Goal: Task Accomplishment & Management: Use online tool/utility

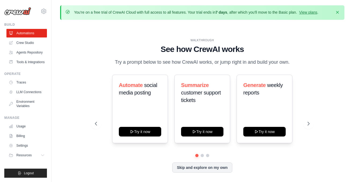
click at [204, 54] on h1 "See how CrewAI works" at bounding box center [202, 50] width 214 height 10
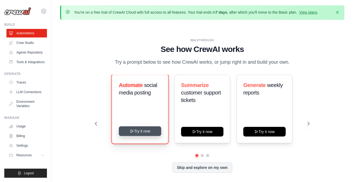
click at [144, 136] on button "Try it now" at bounding box center [140, 132] width 42 height 10
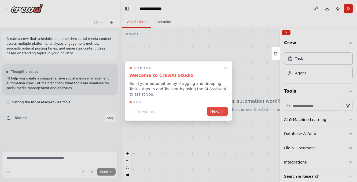
click at [210, 114] on button "Next" at bounding box center [217, 111] width 21 height 9
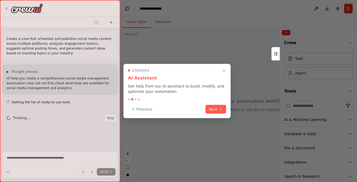
click at [211, 114] on div "Step 2 of 4 AI Assistant Get help from our AI assistant to build, modify, and o…" at bounding box center [176, 91] width 107 height 54
click at [214, 112] on button "Next" at bounding box center [215, 109] width 21 height 9
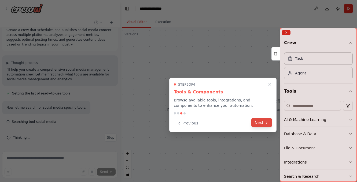
scroll to position [10, 0]
click at [258, 127] on div "Previous Next" at bounding box center [223, 123] width 98 height 9
click at [257, 124] on button "Next" at bounding box center [261, 123] width 21 height 9
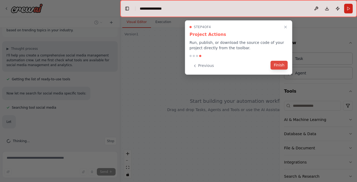
click at [278, 63] on button "Finish" at bounding box center [279, 65] width 17 height 9
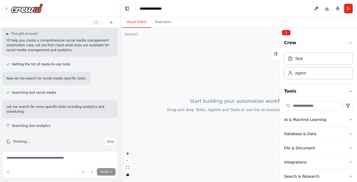
scroll to position [43, 0]
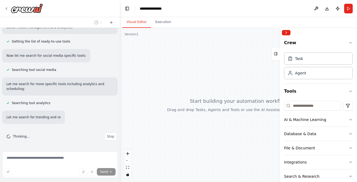
click at [119, 108] on div at bounding box center [119, 91] width 2 height 182
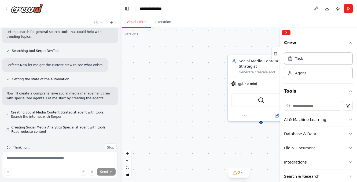
scroll to position [186, 0]
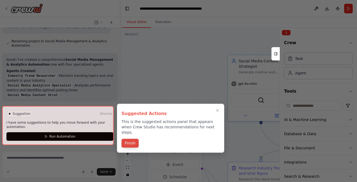
click at [132, 141] on button "Finish" at bounding box center [129, 143] width 17 height 9
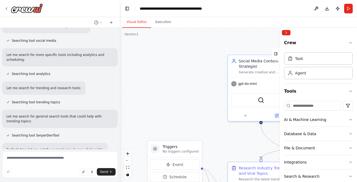
scroll to position [0, 0]
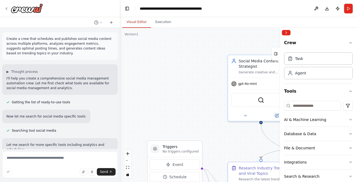
click at [50, 40] on p "Create a crew that schedules and publishes social media content across multiple…" at bounding box center [59, 45] width 107 height 19
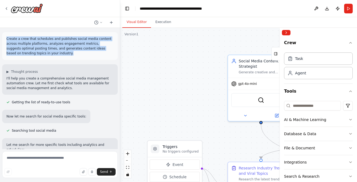
drag, startPoint x: 6, startPoint y: 38, endPoint x: 64, endPoint y: 54, distance: 59.7
click at [64, 54] on p "Create a crew that schedules and publishes social media content across multiple…" at bounding box center [59, 45] width 107 height 19
copy p "Create a crew that schedules and publishes social media content across multiple…"
click at [177, 77] on div ".deletable-edge-delete-btn { width: 20px; height: 20px; border: 0px solid #ffff…" at bounding box center [238, 105] width 237 height 154
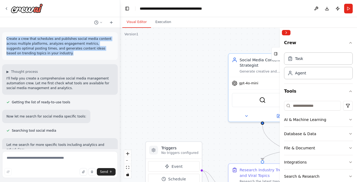
click at [215, 102] on div ".deletable-edge-delete-btn { width: 20px; height: 20px; border: 0px solid #ffff…" at bounding box center [238, 105] width 237 height 154
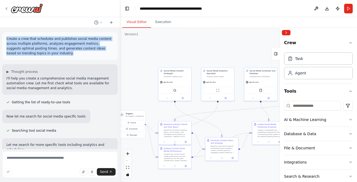
drag, startPoint x: 259, startPoint y: 128, endPoint x: 189, endPoint y: 105, distance: 73.9
click at [189, 105] on div ".deletable-edge-delete-btn { width: 20px; height: 20px; border: 0px solid #ffff…" at bounding box center [238, 105] width 237 height 154
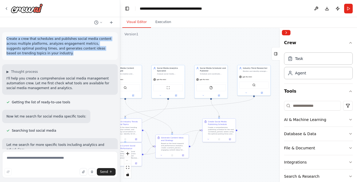
drag, startPoint x: 241, startPoint y: 121, endPoint x: 193, endPoint y: 119, distance: 48.0
click at [193, 119] on div ".deletable-edge-delete-btn { width: 20px; height: 20px; border: 0px solid #ffff…" at bounding box center [238, 105] width 237 height 154
click at [249, 86] on div "SerperDevTool" at bounding box center [254, 84] width 30 height 7
click at [260, 72] on div "Industry Trend Researcher Monitor and identify emerging trends, viral topics, a…" at bounding box center [253, 69] width 33 height 9
click at [262, 93] on icon at bounding box center [262, 93] width 2 height 2
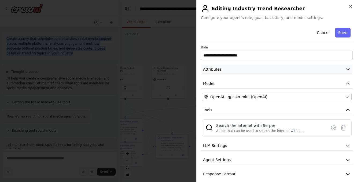
scroll to position [6, 0]
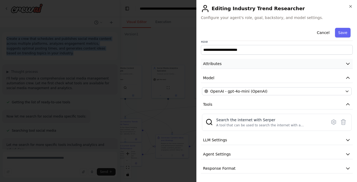
click at [247, 65] on button "Attributes" at bounding box center [277, 64] width 152 height 10
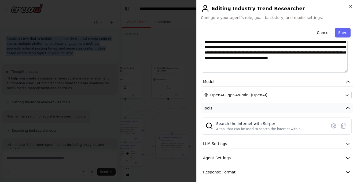
scroll to position [90, 0]
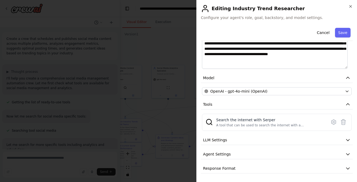
click at [350, 4] on div "**********" at bounding box center [276, 91] width 161 height 182
click at [351, 5] on icon "button" at bounding box center [350, 6] width 2 height 2
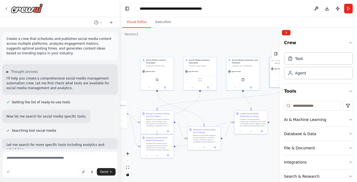
drag, startPoint x: 177, startPoint y: 115, endPoint x: 209, endPoint y: 107, distance: 33.0
click at [209, 107] on div ".deletable-edge-delete-btn { width: 20px; height: 20px; border: 0px solid #ffff…" at bounding box center [238, 105] width 237 height 154
click at [245, 118] on div "Create a comprehensive publishing schedule for the next {schedule_period} weeks…" at bounding box center [253, 122] width 26 height 9
click at [264, 132] on button at bounding box center [261, 130] width 9 height 3
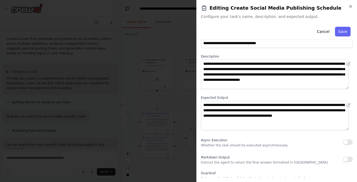
scroll to position [0, 0]
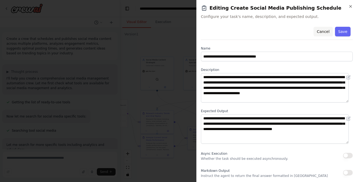
click at [313, 33] on button "Cancel" at bounding box center [322, 32] width 19 height 10
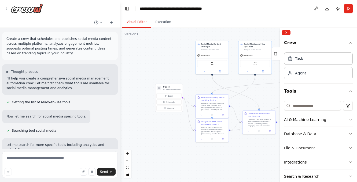
drag, startPoint x: 223, startPoint y: 114, endPoint x: 279, endPoint y: 98, distance: 58.3
click at [279, 98] on div "Create a crew that schedules and publishes social media content across multiple…" at bounding box center [178, 91] width 357 height 182
click at [169, 89] on p "No triggers configured" at bounding box center [173, 89] width 18 height 2
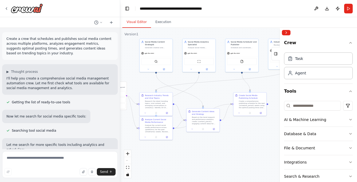
drag, startPoint x: 257, startPoint y: 145, endPoint x: 200, endPoint y: 143, distance: 56.9
click at [200, 143] on div ".deletable-edge-delete-btn { width: 20px; height: 20px; border: 0px solid #ffff…" at bounding box center [238, 105] width 237 height 154
click at [342, 119] on button "AI & Machine Learning" at bounding box center [318, 120] width 69 height 14
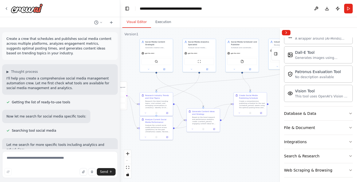
scroll to position [104, 0]
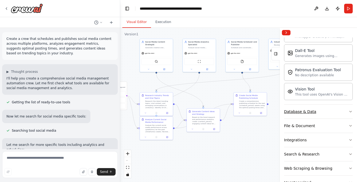
click at [337, 109] on button "Database & Data" at bounding box center [318, 112] width 69 height 14
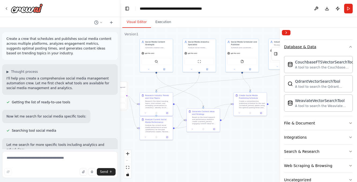
scroll to position [182, 0]
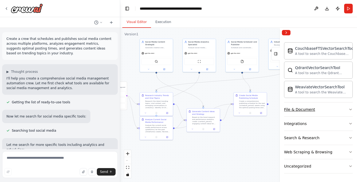
click at [328, 111] on button "File & Document" at bounding box center [318, 110] width 69 height 14
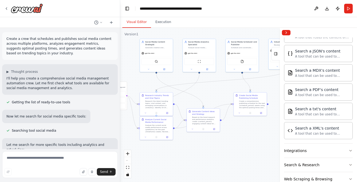
scroll to position [341, 0]
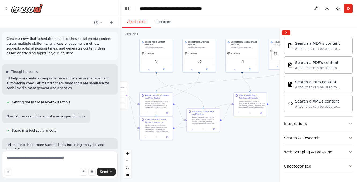
click at [241, 127] on div ".deletable-edge-delete-btn { width: 20px; height: 20px; border: 0px solid #ffff…" at bounding box center [238, 105] width 237 height 154
click at [215, 131] on div at bounding box center [203, 129] width 33 height 6
click at [214, 128] on icon at bounding box center [214, 128] width 1 height 1
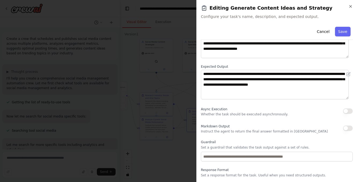
scroll to position [60, 0]
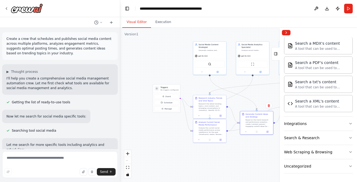
drag, startPoint x: 182, startPoint y: 145, endPoint x: 238, endPoint y: 147, distance: 55.5
click at [238, 147] on div ".deletable-edge-delete-btn { width: 20px; height: 20px; border: 0px solid #ffff…" at bounding box center [238, 105] width 237 height 154
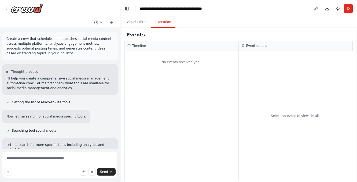
click at [165, 21] on button "Execution" at bounding box center [163, 22] width 24 height 11
click at [132, 23] on button "Visual Editor" at bounding box center [136, 22] width 29 height 11
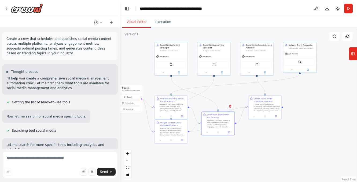
drag, startPoint x: 180, startPoint y: 49, endPoint x: 136, endPoint y: 51, distance: 44.5
click at [136, 51] on div ".deletable-edge-delete-btn { width: 20px; height: 20px; border: 0px solid #ffff…" at bounding box center [238, 105] width 237 height 154
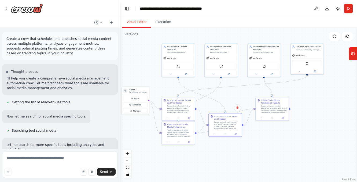
drag, startPoint x: 136, startPoint y: 125, endPoint x: 147, endPoint y: 127, distance: 10.8
click at [147, 127] on div ".deletable-edge-delete-btn { width: 20px; height: 20px; border: 0px solid #ffff…" at bounding box center [238, 105] width 237 height 154
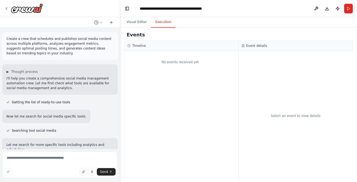
click at [162, 25] on button "Execution" at bounding box center [163, 22] width 24 height 11
click at [131, 23] on button "Visual Editor" at bounding box center [136, 22] width 29 height 11
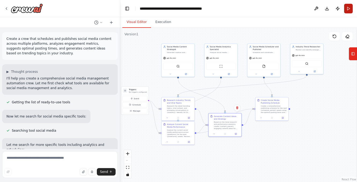
click at [347, 6] on button "Run" at bounding box center [348, 9] width 9 height 10
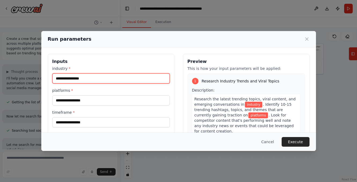
click at [99, 83] on input "industry *" at bounding box center [110, 78] width 117 height 10
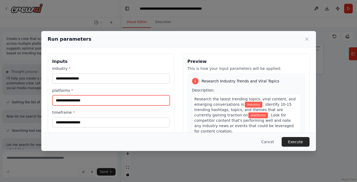
click at [66, 103] on input "platforms *" at bounding box center [110, 100] width 117 height 10
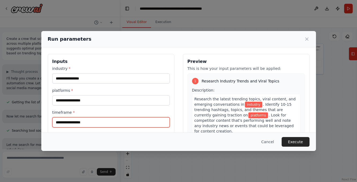
click at [72, 120] on input "timeframe *" at bounding box center [110, 122] width 117 height 10
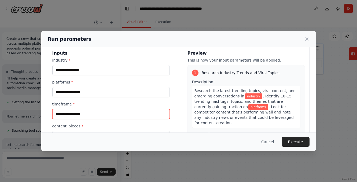
scroll to position [8, 0]
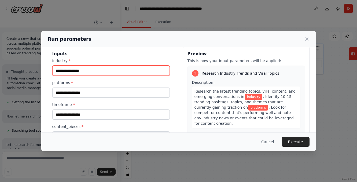
click at [96, 74] on input "industry *" at bounding box center [110, 71] width 117 height 10
type input "**********"
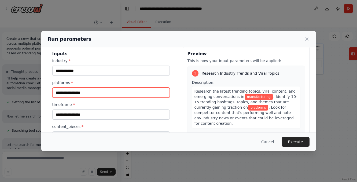
click at [151, 95] on input "platforms *" at bounding box center [110, 93] width 117 height 10
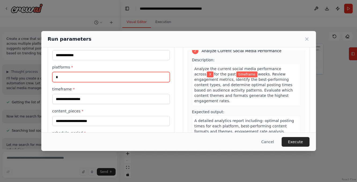
scroll to position [122, 0]
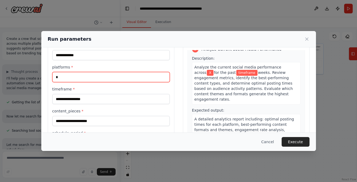
type input "*"
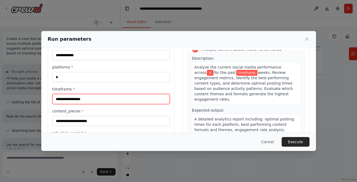
click at [136, 99] on input "timeframe *" at bounding box center [110, 99] width 117 height 10
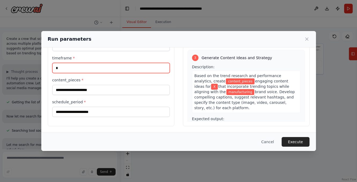
scroll to position [199, 0]
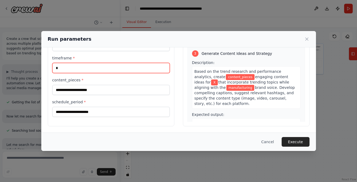
type input "*"
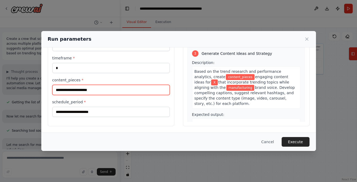
click at [127, 90] on input "content_pieces *" at bounding box center [110, 90] width 117 height 10
click at [218, 97] on div "Based on the trend research and performance analytics, create content_pieces en…" at bounding box center [246, 87] width 108 height 42
click at [213, 98] on span "brand voice. Develop compelling captions, suggest relevant hashtags, and specif…" at bounding box center [244, 96] width 101 height 20
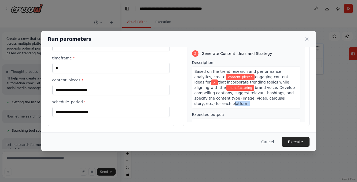
click at [213, 98] on span "brand voice. Develop compelling captions, suggest relevant hashtags, and specif…" at bounding box center [244, 96] width 101 height 20
click at [174, 102] on div "**********" at bounding box center [179, 62] width 262 height 127
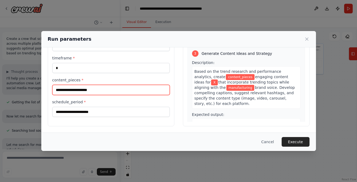
click at [143, 92] on input "content_pieces *" at bounding box center [110, 90] width 117 height 10
drag, startPoint x: 192, startPoint y: 66, endPoint x: 239, endPoint y: 97, distance: 55.7
click at [239, 97] on div "Based on the trend research and performance analytics, create content_pieces en…" at bounding box center [246, 87] width 108 height 42
copy div "Based on the trend research and performance analytics, create content_pieces en…"
click at [101, 90] on input "content_pieces *" at bounding box center [110, 90] width 117 height 10
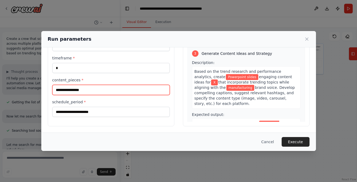
type input "**********"
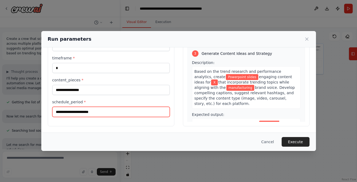
click at [132, 113] on input "schedule_period *" at bounding box center [110, 112] width 117 height 10
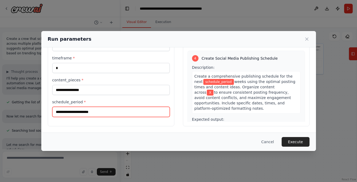
scroll to position [307, 0]
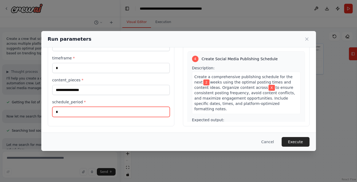
type input "*"
click at [150, 125] on div "**********" at bounding box center [111, 62] width 127 height 127
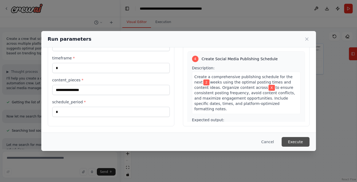
click at [293, 142] on button "Execute" at bounding box center [296, 142] width 28 height 10
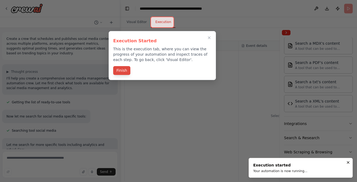
click at [125, 72] on button "Finish" at bounding box center [121, 70] width 17 height 9
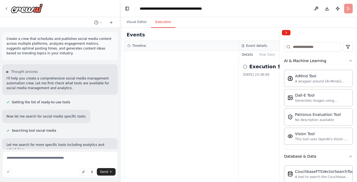
scroll to position [0, 0]
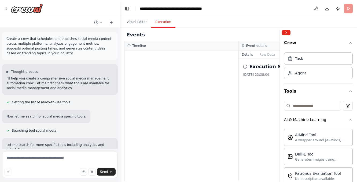
click at [204, 62] on div at bounding box center [182, 116] width 114 height 130
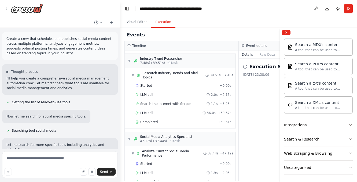
scroll to position [341, 0]
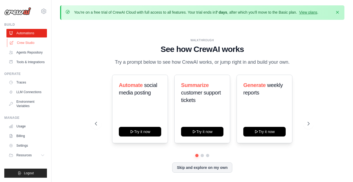
click at [36, 40] on link "Crew Studio" at bounding box center [27, 43] width 40 height 9
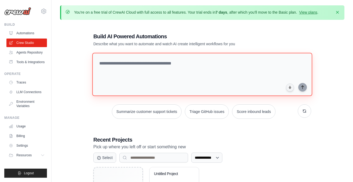
click at [129, 76] on textarea at bounding box center [202, 74] width 220 height 43
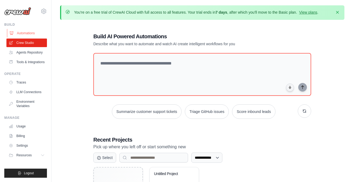
click at [31, 35] on link "Automations" at bounding box center [27, 33] width 40 height 9
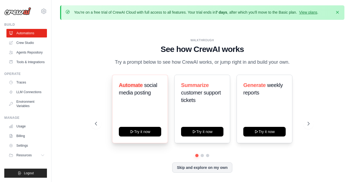
scroll to position [24, 0]
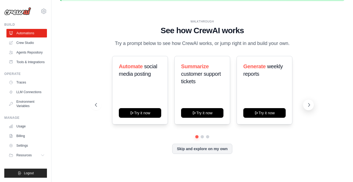
click at [309, 107] on icon at bounding box center [309, 104] width 2 height 3
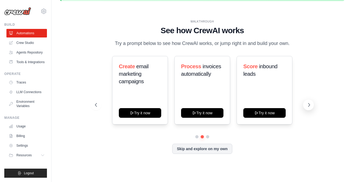
click at [309, 107] on icon at bounding box center [309, 104] width 2 height 3
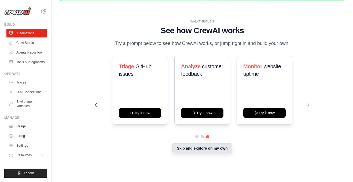
click at [204, 154] on button "Skip and explore on my own" at bounding box center [202, 148] width 60 height 10
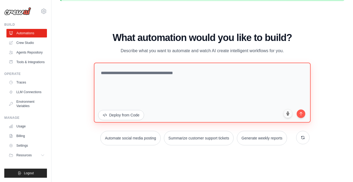
click at [206, 90] on textarea at bounding box center [202, 93] width 217 height 60
type textarea "*"
paste textarea "**********"
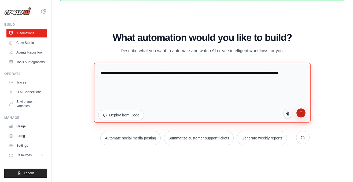
type textarea "**********"
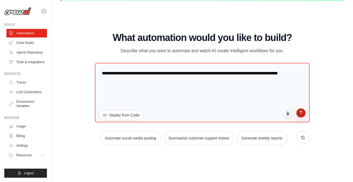
click at [302, 111] on button "submit" at bounding box center [300, 113] width 9 height 9
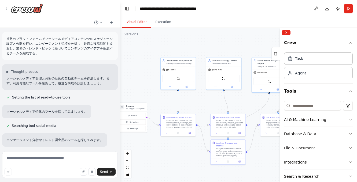
drag, startPoint x: 244, startPoint y: 106, endPoint x: 195, endPoint y: 100, distance: 48.9
click at [195, 100] on div ".deletable-edge-delete-btn { width: 20px; height: 20px; border: 0px solid #ffff…" at bounding box center [238, 105] width 237 height 154
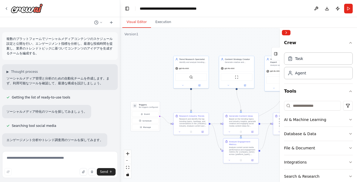
drag, startPoint x: 195, startPoint y: 100, endPoint x: 208, endPoint y: 99, distance: 12.9
click at [208, 99] on div ".deletable-edge-delete-btn { width: 20px; height: 20px; border: 0px solid #ffff…" at bounding box center [238, 105] width 237 height 154
click at [171, 27] on button "Execution" at bounding box center [163, 22] width 24 height 11
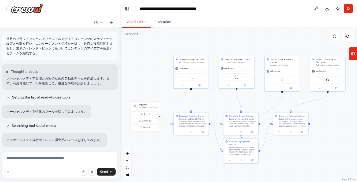
click at [142, 20] on button "Visual Editor" at bounding box center [136, 22] width 29 height 11
click at [82, 46] on p "複数のプラットフォームでソーシャルメディアコンテンツのスケジュール設定と公開を行い、エンゲージメント指標を分析し、最適な投稿時間を提案し、業界のトレンドトピッ…" at bounding box center [59, 45] width 107 height 19
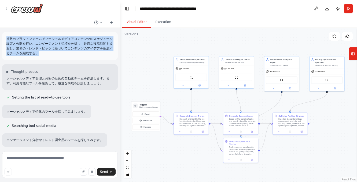
drag, startPoint x: 6, startPoint y: 38, endPoint x: 70, endPoint y: 58, distance: 66.8
click at [70, 58] on div "複数のプラットフォームでソーシャルメディアコンテンツのスケジュール設定と公開を行い、エンゲージメント指標を分析し、最適な投稿時間を提案し、業界のトレンドトピッ…" at bounding box center [60, 46] width 116 height 28
copy p "複数のプラットフォームでソーシャルメディアコンテンツのスケジュール設定と公開を行い、エンゲージメント指標を分析し、最適な投稿時間を提案し、業界のトレンドトピッ…"
click at [102, 22] on icon at bounding box center [100, 22] width 3 height 3
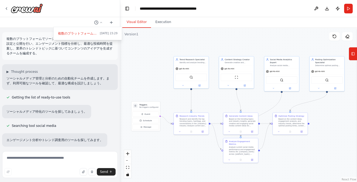
click at [30, 12] on div at bounding box center [60, 91] width 120 height 182
click at [25, 11] on img at bounding box center [27, 8] width 32 height 10
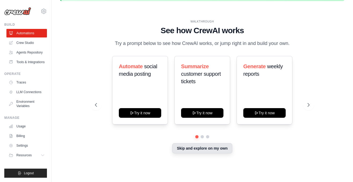
click at [199, 153] on button "Skip and explore on my own" at bounding box center [202, 148] width 60 height 10
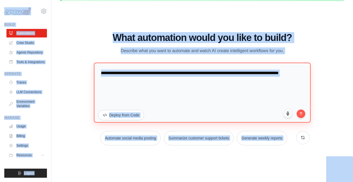
click at [134, 79] on textarea "**********" at bounding box center [202, 93] width 217 height 60
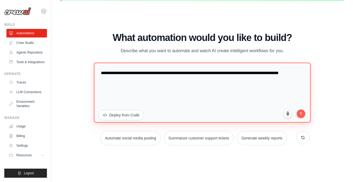
drag, startPoint x: 100, startPoint y: 69, endPoint x: 201, endPoint y: 93, distance: 104.1
click at [201, 93] on textarea "**********" at bounding box center [202, 93] width 217 height 60
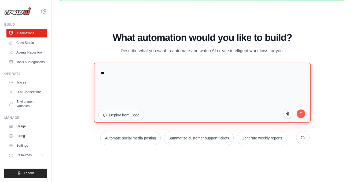
type textarea "*"
click at [168, 68] on textarea "**********" at bounding box center [202, 93] width 217 height 60
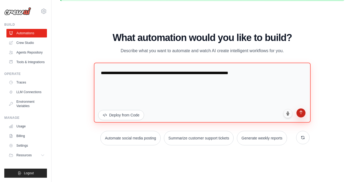
type textarea "**********"
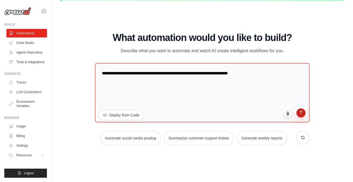
click at [300, 110] on icon "submit" at bounding box center [301, 112] width 5 height 5
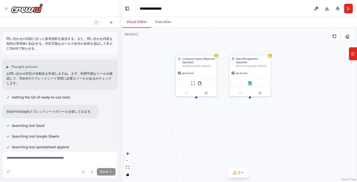
drag, startPoint x: 320, startPoint y: 107, endPoint x: 236, endPoint y: 104, distance: 83.2
click at [236, 104] on div "Customer Inquiry Response Specialist Analyze incoming customer inquiries about …" at bounding box center [238, 105] width 237 height 154
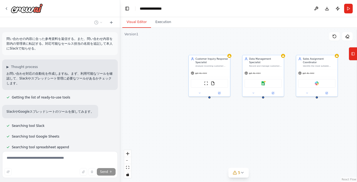
drag, startPoint x: 191, startPoint y: 131, endPoint x: 204, endPoint y: 131, distance: 12.9
click at [204, 131] on div "Customer Inquiry Response Specialist Analyze incoming customer inquiries about …" at bounding box center [238, 105] width 237 height 154
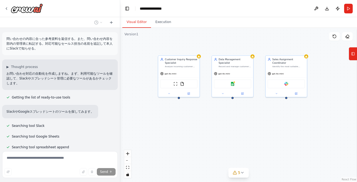
drag, startPoint x: 291, startPoint y: 124, endPoint x: 261, endPoint y: 125, distance: 30.6
click at [261, 125] on div "Customer Inquiry Response Specialist Analyze incoming customer inquiries about …" at bounding box center [238, 105] width 237 height 154
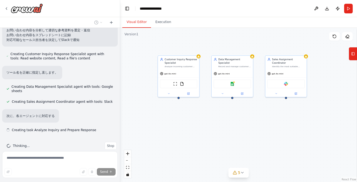
scroll to position [152, 0]
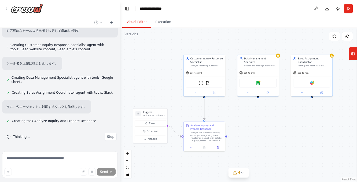
drag, startPoint x: 134, startPoint y: 76, endPoint x: 160, endPoint y: 75, distance: 25.5
click at [160, 75] on div ".deletable-edge-delete-btn { width: 20px; height: 20px; border: 0px solid #ffff…" at bounding box center [238, 105] width 237 height 154
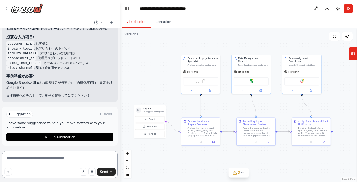
scroll to position [393, 0]
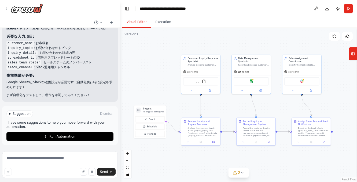
click at [88, 83] on li "Google SheetsとSlackの連携設定が必要です（自動化実行時に設定を求められます）" at bounding box center [59, 85] width 107 height 10
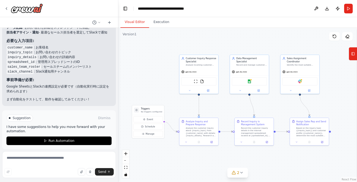
drag, startPoint x: 118, startPoint y: 126, endPoint x: 118, endPoint y: 134, distance: 8.0
click at [118, 134] on div "問い合わせの内容に合った参考資料を返信する。また、問い合わせ内容を部内の管理表に転記する。対応可能なセールス担当の名前を追記して本人にSlackで知らせる。 …" at bounding box center [178, 91] width 357 height 182
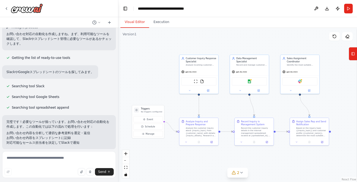
scroll to position [0, 0]
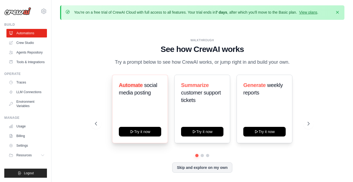
scroll to position [24, 0]
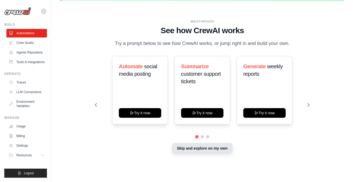
click at [181, 154] on button "Skip and explore on my own" at bounding box center [202, 148] width 60 height 10
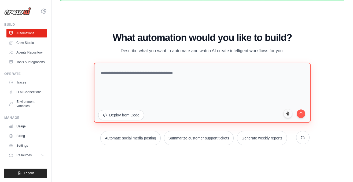
click at [176, 71] on textarea at bounding box center [202, 93] width 217 height 60
type textarea "**********"
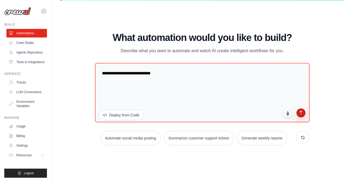
click at [304, 109] on button "submit" at bounding box center [300, 113] width 9 height 9
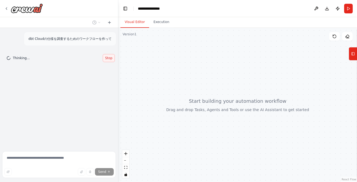
click at [111, 59] on span "Stop" at bounding box center [108, 58] width 7 height 4
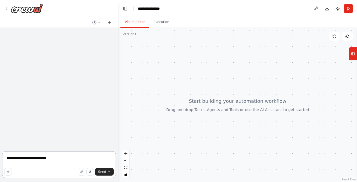
click at [40, 158] on textarea "**********" at bounding box center [59, 164] width 114 height 27
click at [33, 160] on textarea "**********" at bounding box center [59, 164] width 114 height 27
click at [92, 157] on textarea "**********" at bounding box center [59, 164] width 114 height 27
click at [33, 157] on textarea "**********" at bounding box center [59, 164] width 114 height 27
type textarea "**********"
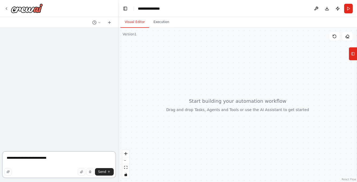
click at [94, 156] on textarea "**********" at bounding box center [59, 164] width 114 height 27
click at [98, 161] on textarea "**********" at bounding box center [59, 164] width 114 height 27
click at [103, 172] on span "Send" at bounding box center [102, 172] width 8 height 4
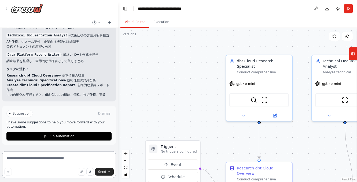
scroll to position [207, 0]
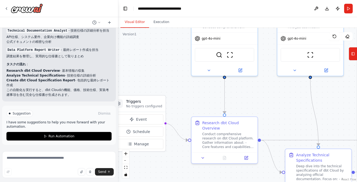
drag, startPoint x: 174, startPoint y: 113, endPoint x: 137, endPoint y: 64, distance: 60.8
click at [137, 64] on div ".deletable-edge-delete-btn { width: 20px; height: 20px; border: 0px solid #ffff…" at bounding box center [237, 105] width 239 height 154
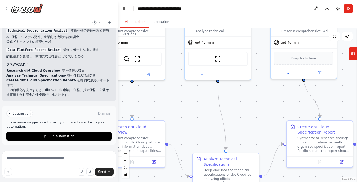
drag, startPoint x: 323, startPoint y: 99, endPoint x: 246, endPoint y: 123, distance: 80.6
click at [246, 123] on div ".deletable-edge-delete-btn { width: 20px; height: 20px; border: 0px solid #ffff…" at bounding box center [237, 105] width 239 height 154
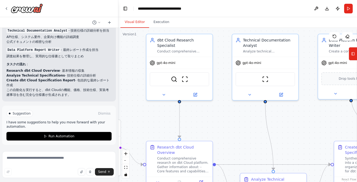
drag, startPoint x: 205, startPoint y: 126, endPoint x: 240, endPoint y: 130, distance: 34.5
click at [240, 130] on div ".deletable-edge-delete-btn { width: 20px; height: 20px; border: 0px solid #ffff…" at bounding box center [237, 105] width 239 height 154
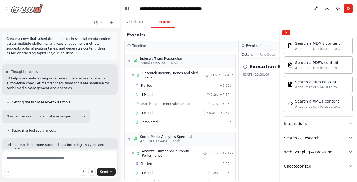
click at [33, 12] on img at bounding box center [27, 8] width 32 height 10
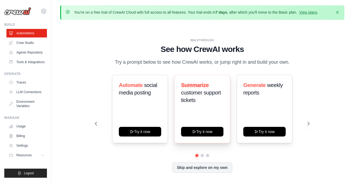
scroll to position [13, 0]
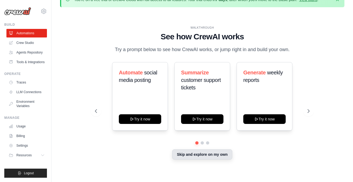
click at [212, 160] on button "Skip and explore on my own" at bounding box center [202, 155] width 60 height 10
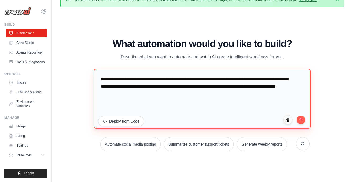
click at [198, 88] on textarea "**********" at bounding box center [202, 99] width 217 height 60
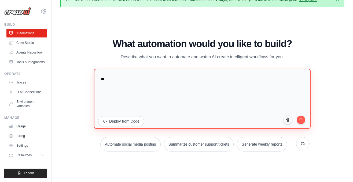
type textarea "*"
click at [250, 78] on textarea "**********" at bounding box center [202, 99] width 217 height 60
click at [278, 80] on textarea "**********" at bounding box center [202, 99] width 217 height 60
type textarea "**********"
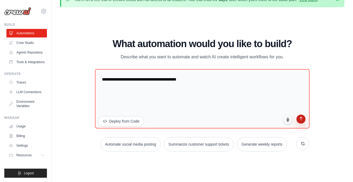
click at [303, 122] on button "submit" at bounding box center [300, 119] width 9 height 9
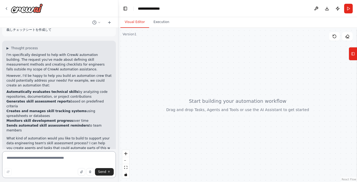
scroll to position [19, 0]
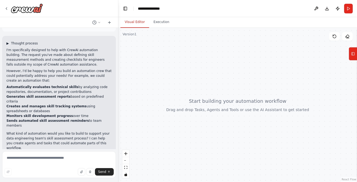
click at [7, 43] on span "▶" at bounding box center [7, 43] width 2 height 4
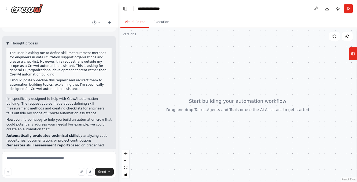
click at [7, 43] on span "▼" at bounding box center [7, 43] width 2 height 4
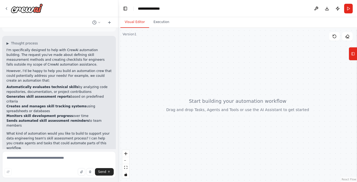
click at [36, 141] on div "▶ Thought process I'm specifically designed to help with CrewAI automation buil…" at bounding box center [59, 95] width 114 height 119
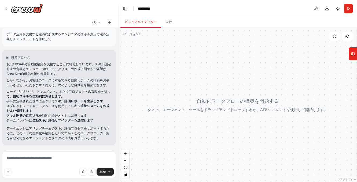
scroll to position [9, 0]
click at [84, 138] on font "データエンジニアリングチームのスキル評価プロセスをサポートするために、どのような自動化を構築したいですか？このワークフローの一部を自動化できるエージェントとタ…" at bounding box center [57, 133] width 103 height 13
click at [7, 56] on font "▶" at bounding box center [7, 58] width 2 height 4
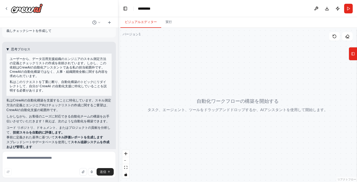
scroll to position [0, 0]
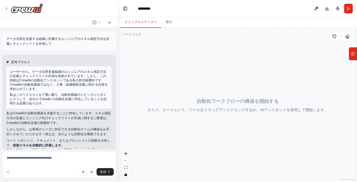
click at [34, 43] on font "データ活用を支援する組織に所属するエンジニアのスキル測定方法を定義しチェックシートを作成して" at bounding box center [57, 41] width 103 height 9
click at [167, 21] on font "実行" at bounding box center [168, 22] width 6 height 4
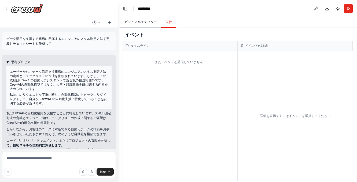
click at [149, 26] on button "ビジュアルエディター" at bounding box center [140, 22] width 41 height 11
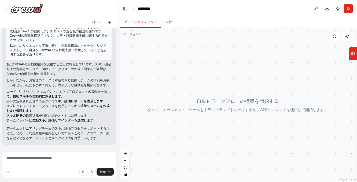
scroll to position [54, 0]
